Goal: Find contact information: Find contact information

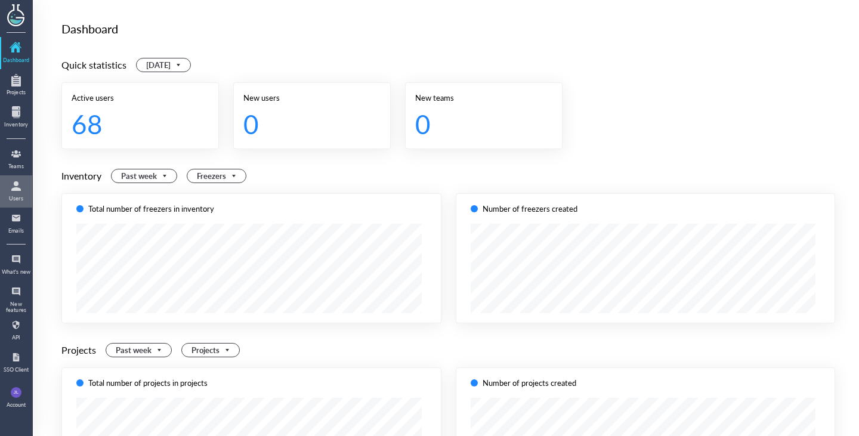
click at [14, 191] on div at bounding box center [16, 186] width 19 height 19
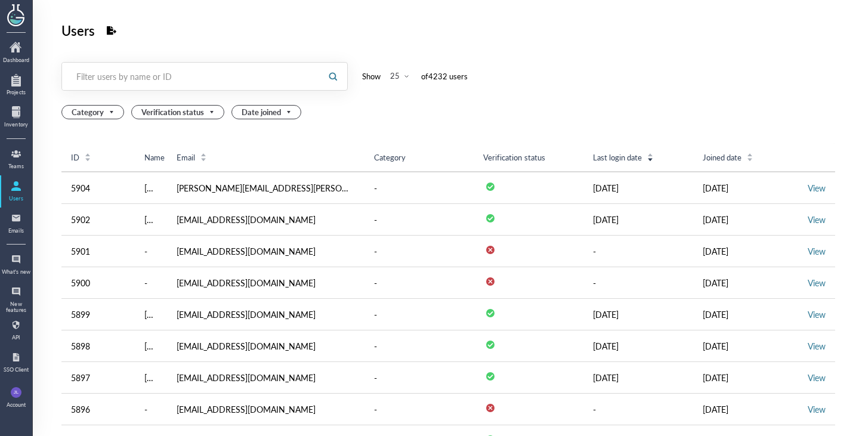
click at [176, 80] on div "Filter users by name or ID" at bounding box center [191, 76] width 230 height 12
paste input "[EMAIL_ADDRESS][DOMAIN_NAME]"
type input "[EMAIL_ADDRESS][DOMAIN_NAME]"
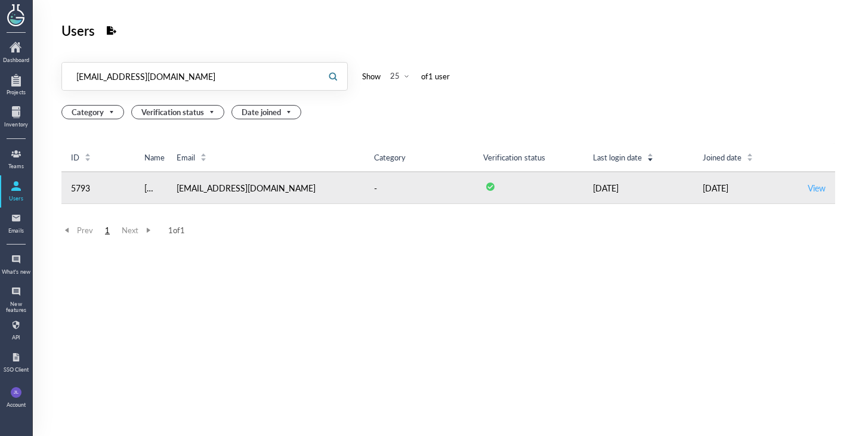
click at [808, 187] on link "View" at bounding box center [817, 188] width 18 height 12
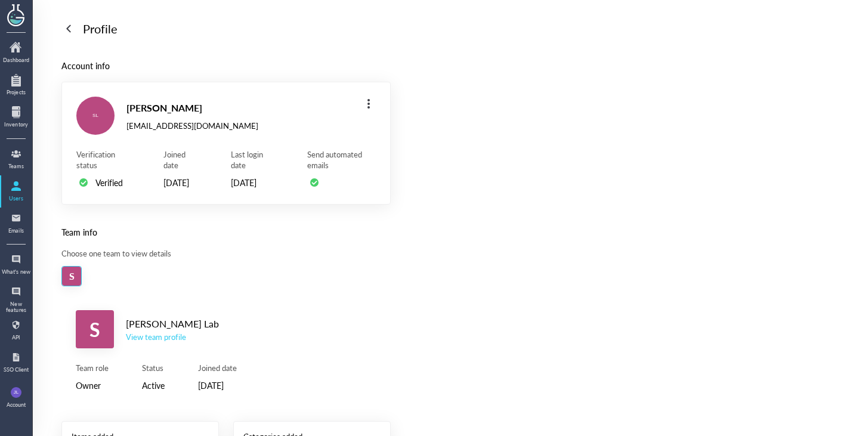
click at [178, 342] on div "View team profile" at bounding box center [172, 337] width 93 height 11
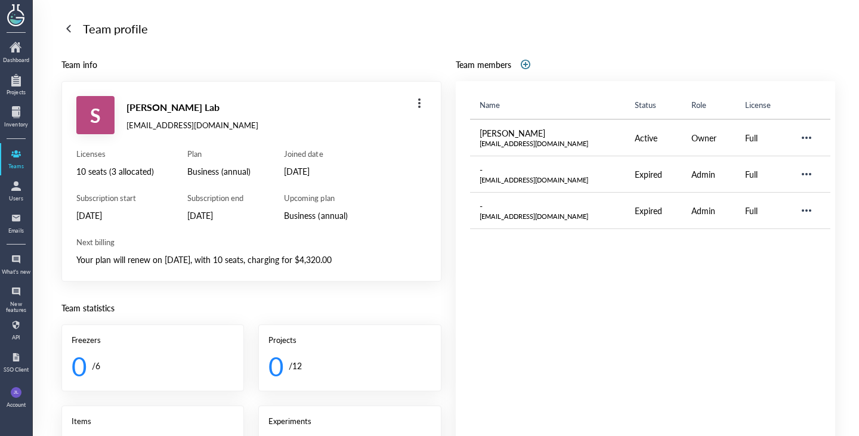
click at [450, 297] on div "Team info S [PERSON_NAME] Lab [EMAIL_ADDRESS][DOMAIN_NAME] Licenses 10 seats (3…" at bounding box center [448, 345] width 774 height 577
click at [447, 296] on div "Team info S [PERSON_NAME] Lab [EMAIL_ADDRESS][DOMAIN_NAME] Licenses 10 seats (3…" at bounding box center [448, 345] width 774 height 577
